Goal: Check status: Check status

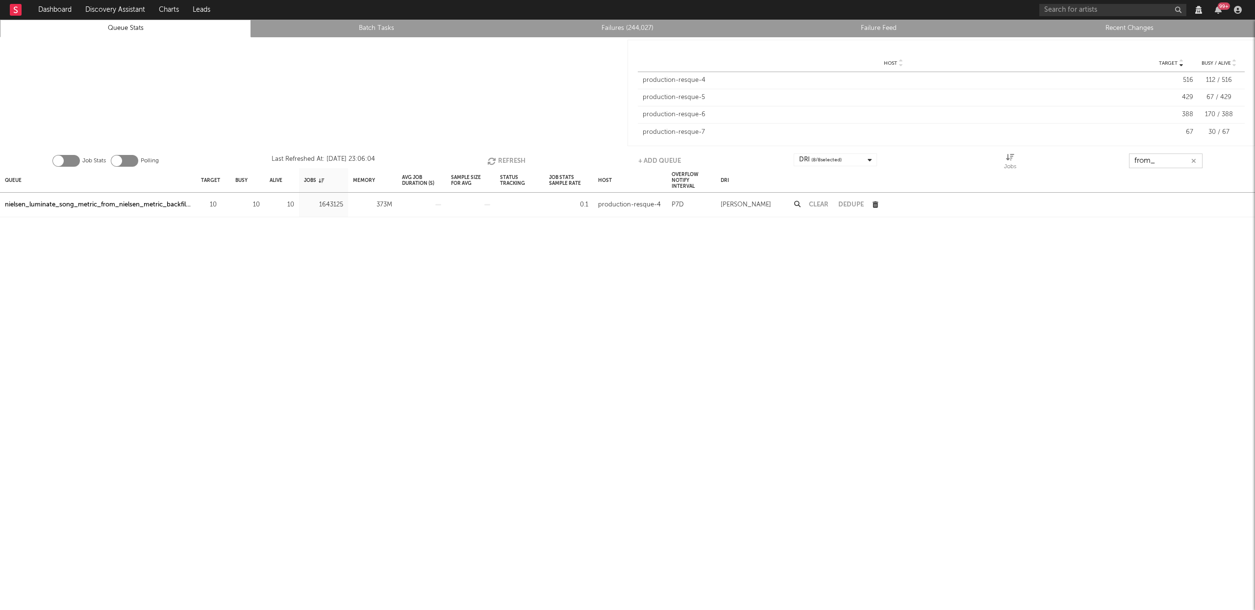
click at [1158, 160] on input "from_" at bounding box center [1166, 160] width 74 height 15
type input "g"
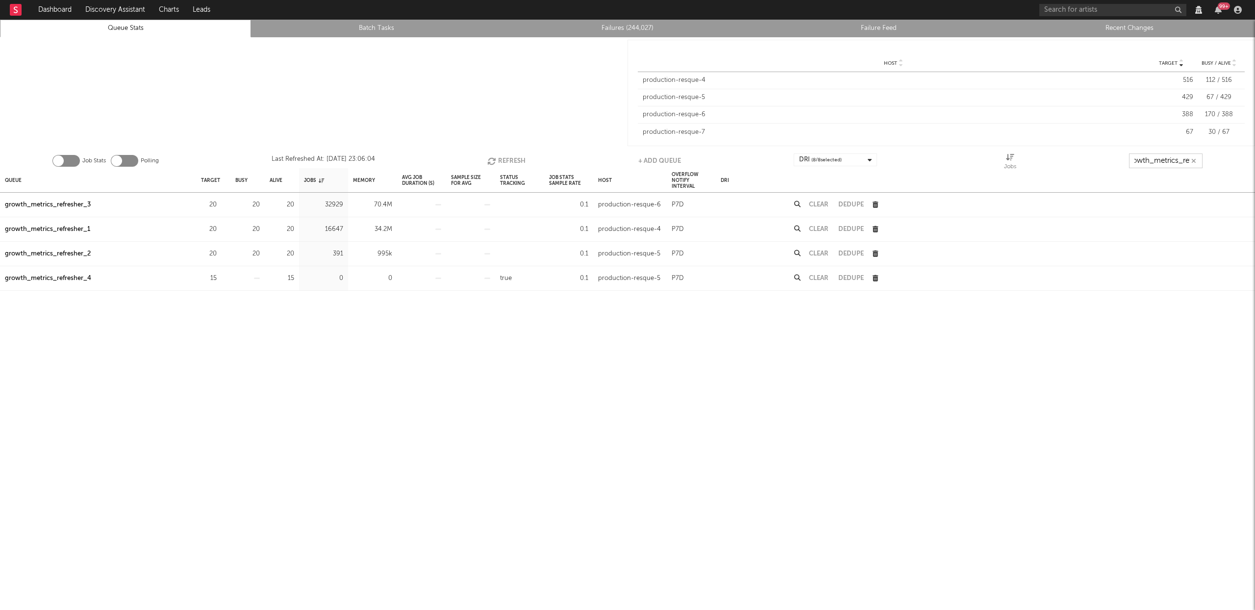
scroll to position [0, 11]
type input "growth_metrics_ref"
click at [21, 176] on div "Queue" at bounding box center [13, 180] width 17 height 21
click at [505, 155] on button "Refresh" at bounding box center [504, 160] width 38 height 15
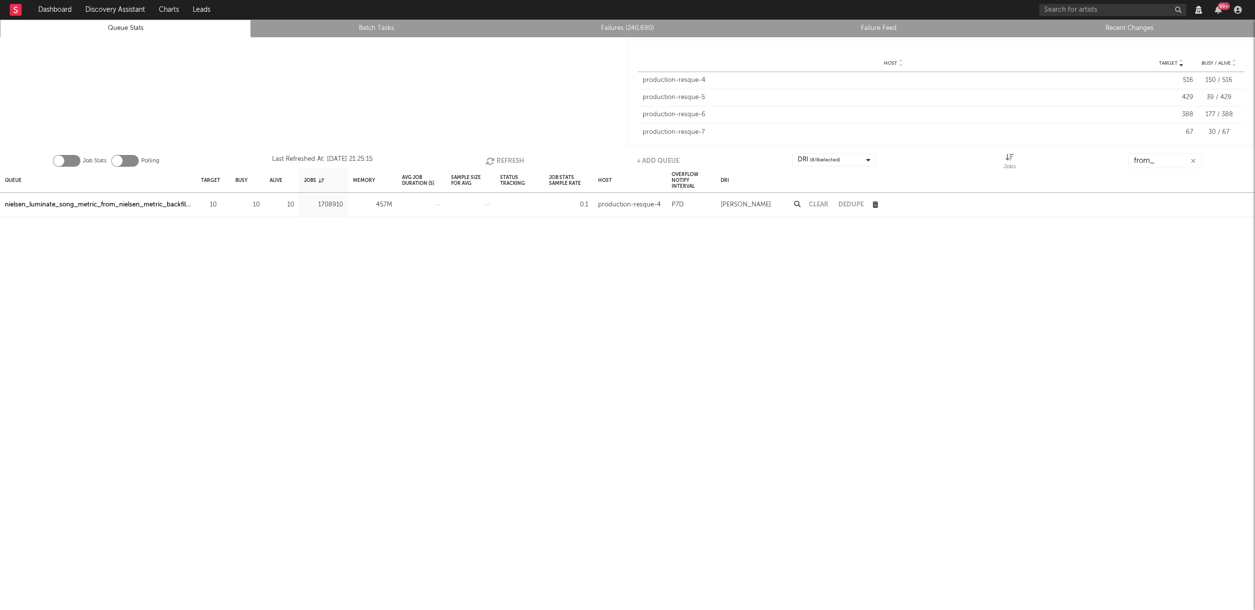
click at [512, 156] on button "Refresh" at bounding box center [505, 160] width 38 height 15
click at [162, 206] on div "nielsen_luminate_song_metric_from_nielsen_metric_backfiller" at bounding box center [98, 205] width 186 height 12
click at [508, 161] on button "Refresh" at bounding box center [506, 160] width 38 height 15
